Goal: Check status: Check status

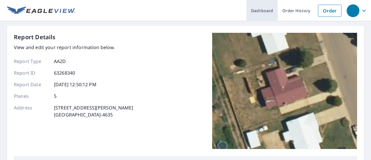
click at [257, 12] on link "Dashboard" at bounding box center [261, 10] width 31 height 21
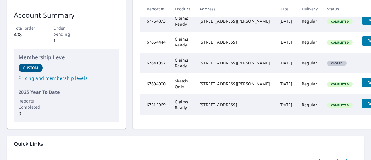
scroll to position [87, 32]
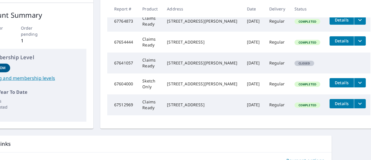
click at [298, 65] on span "Closed" at bounding box center [304, 63] width 19 height 4
drag, startPoint x: 331, startPoint y: 79, endPoint x: 312, endPoint y: 126, distance: 50.8
click at [331, 73] on tr "67641057 Claims Ready 45 MAGDALENO CT SANDIA PARK, NM 87047 Sep 29, 2025 Regula…" at bounding box center [238, 62] width 263 height 21
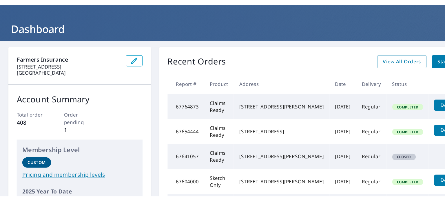
scroll to position [0, 0]
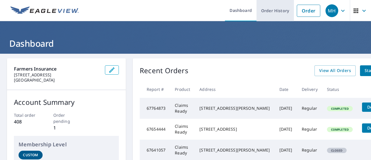
click at [269, 12] on link "Order History" at bounding box center [274, 10] width 37 height 21
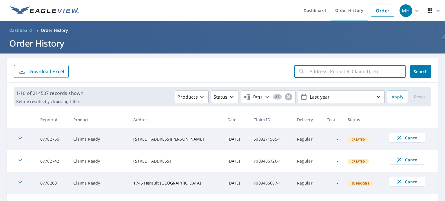
click at [331, 73] on input "text" at bounding box center [357, 71] width 96 height 16
paste input "7009453646-1"
type input "7009453646-1"
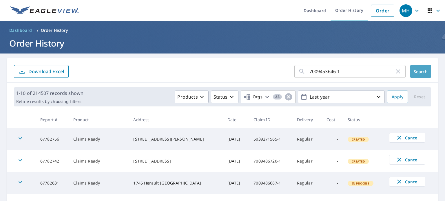
click at [370, 72] on span "Search" at bounding box center [421, 72] width 12 height 6
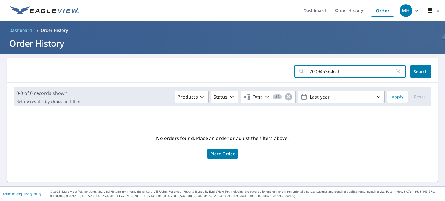
drag, startPoint x: 352, startPoint y: 72, endPoint x: 270, endPoint y: 66, distance: 82.2
click at [270, 66] on form "7009453646-1 ​ Search" at bounding box center [222, 71] width 417 height 13
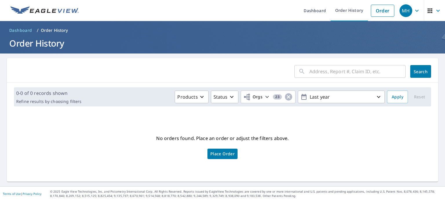
click at [329, 75] on input "text" at bounding box center [357, 71] width 96 height 16
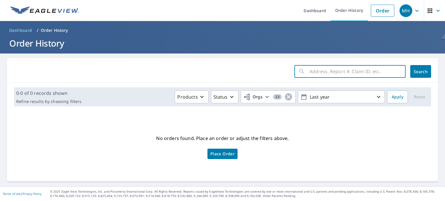
paste input "45 MAGDALENO CT, SANDIA PARK, NM 87047"
type input "45 MAGDALENO CT, SANDIA PARK, NM 87047"
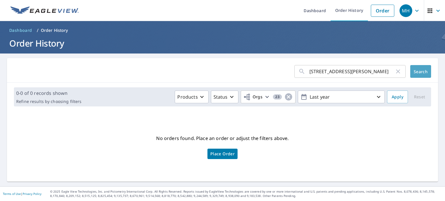
click at [370, 69] on button "Search" at bounding box center [420, 71] width 21 height 13
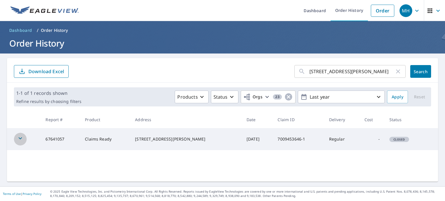
click at [20, 139] on icon "button" at bounding box center [20, 139] width 3 height 2
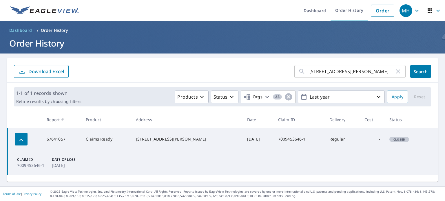
click at [370, 137] on div "Closed" at bounding box center [399, 139] width 20 height 5
